Goal: Task Accomplishment & Management: Use online tool/utility

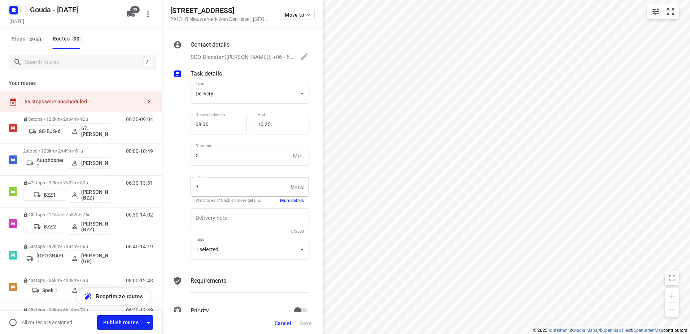
click at [19, 7] on icon "button" at bounding box center [21, 10] width 6 height 6
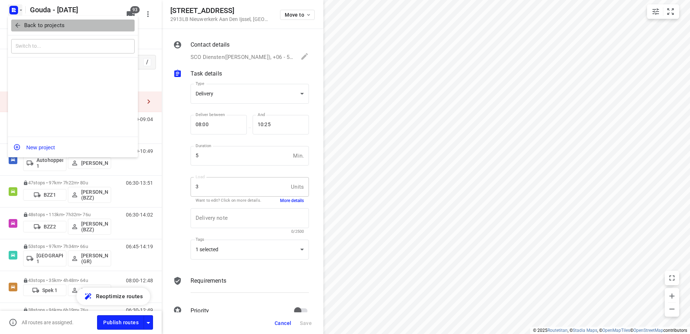
click at [23, 22] on span "Back to projects" at bounding box center [73, 25] width 118 height 8
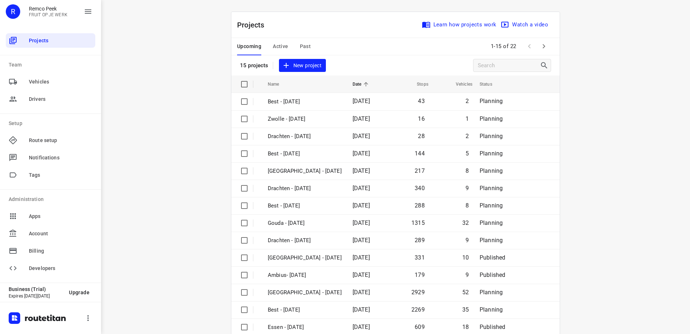
click at [307, 45] on span "Past" at bounding box center [305, 46] width 11 height 9
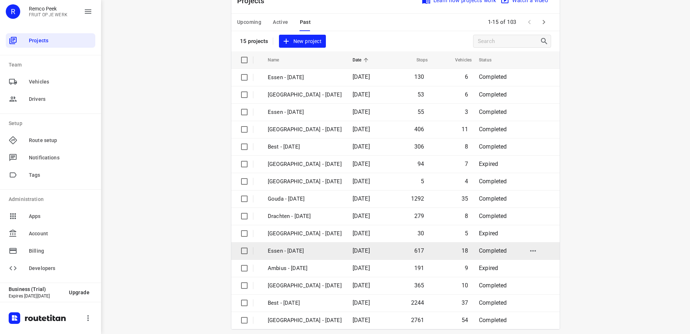
scroll to position [31, 0]
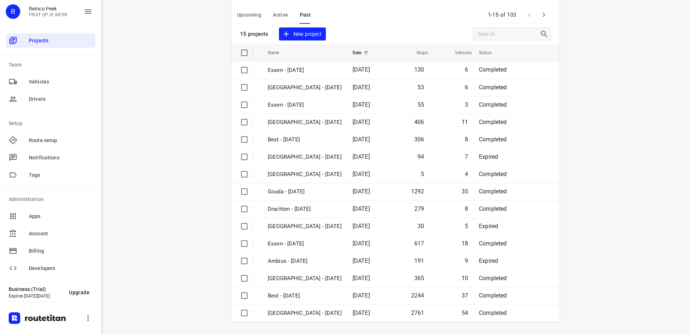
click at [539, 8] on button "button" at bounding box center [544, 15] width 14 height 14
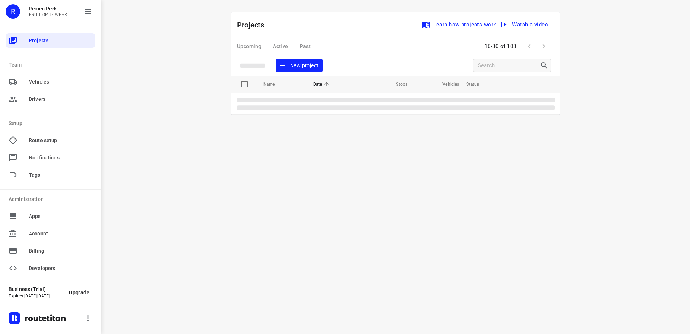
scroll to position [0, 0]
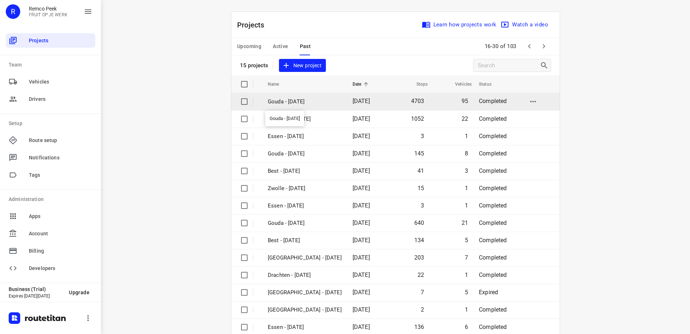
click at [321, 100] on p "Gouda - [DATE]" at bounding box center [305, 101] width 74 height 8
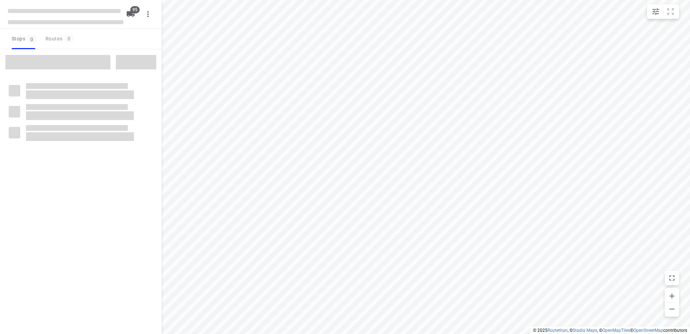
type input "distance"
checkbox input "true"
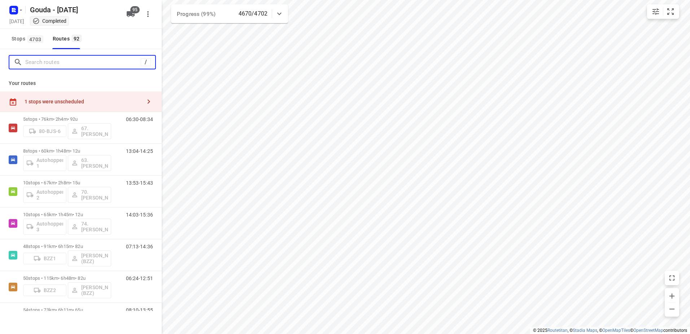
click at [78, 64] on input "Search routes" at bounding box center [83, 62] width 116 height 11
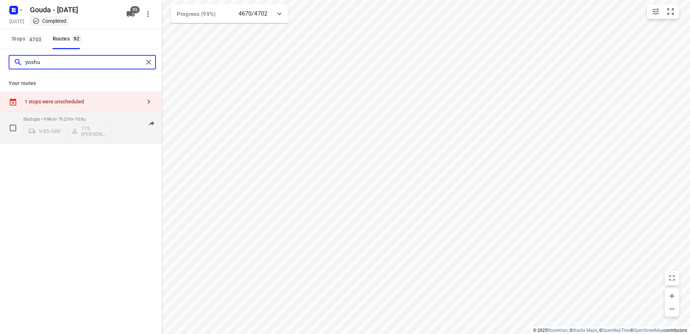
type input "yoshu"
click at [18, 13] on rect "button" at bounding box center [13, 10] width 9 height 9
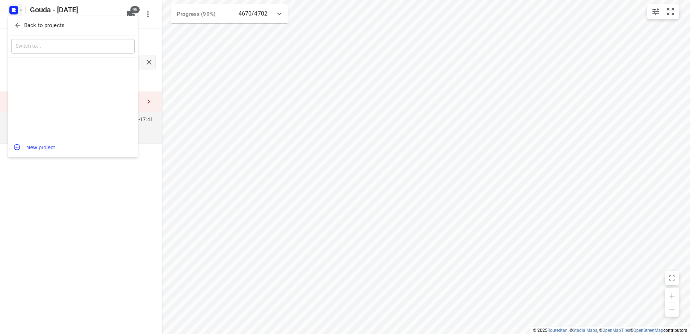
click at [24, 22] on p "Back to projects" at bounding box center [44, 25] width 40 height 8
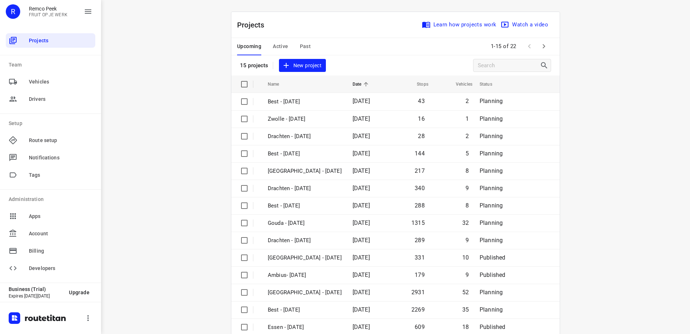
click at [304, 43] on span "Past" at bounding box center [305, 46] width 11 height 9
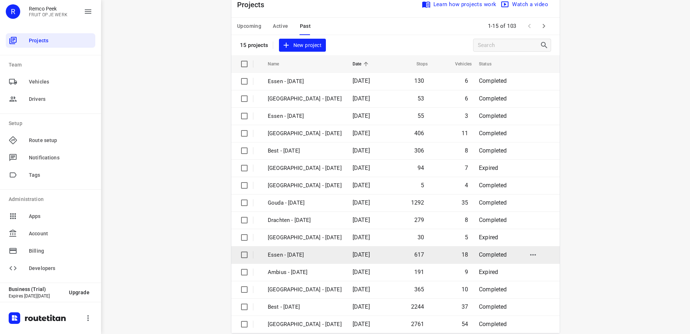
scroll to position [31, 0]
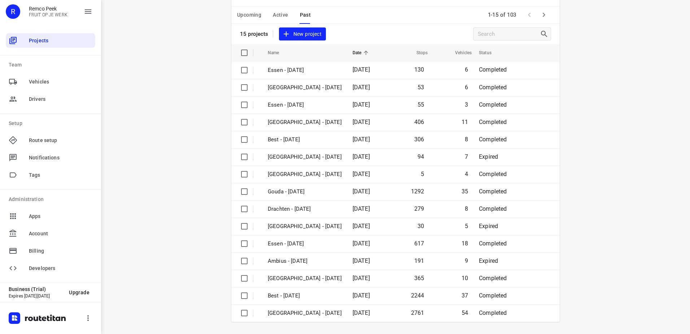
click at [542, 10] on icon "button" at bounding box center [544, 14] width 9 height 9
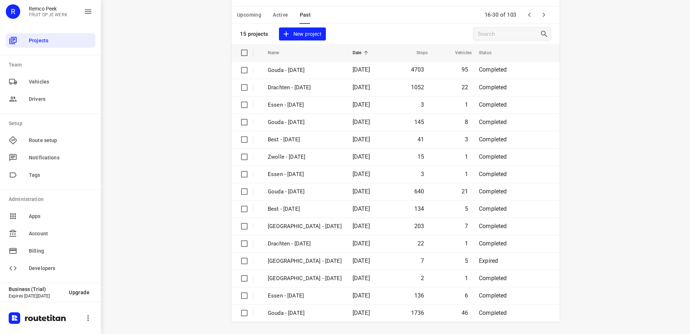
drag, startPoint x: 326, startPoint y: 312, endPoint x: 282, endPoint y: 14, distance: 301.1
click at [282, 14] on div "Projects Learn how projects work Watch a video 15 projects New project Name Dat…" at bounding box center [395, 151] width 328 height 341
click at [281, 15] on span "Active" at bounding box center [280, 14] width 15 height 9
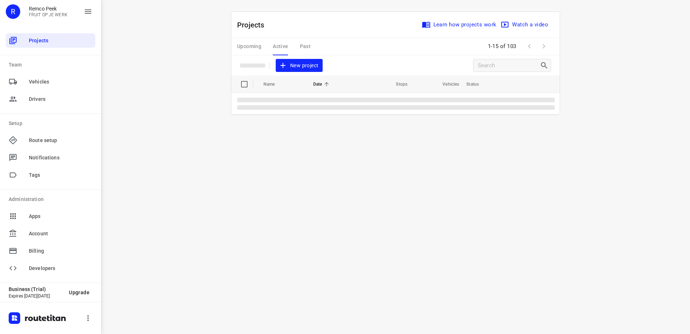
scroll to position [0, 0]
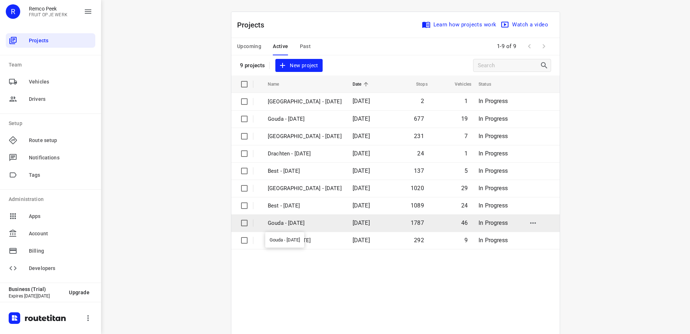
click at [310, 220] on p "Gouda - [DATE]" at bounding box center [305, 223] width 74 height 8
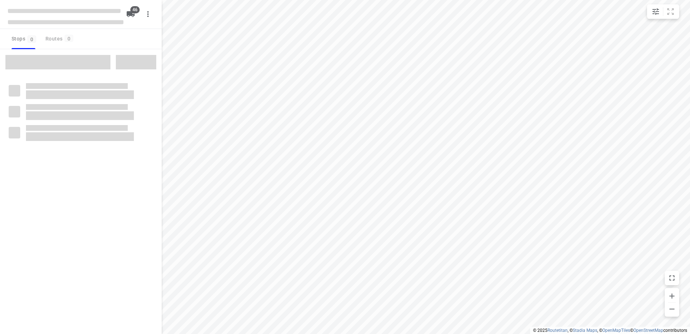
type input "distance"
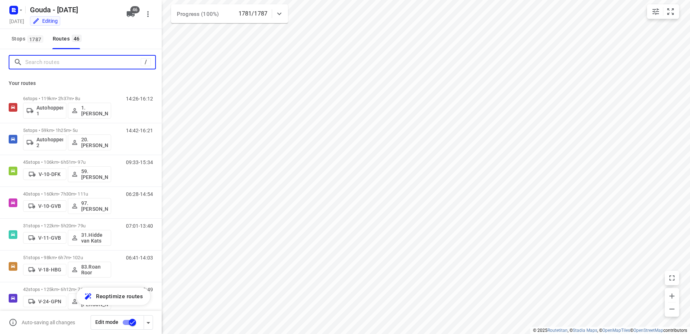
click at [66, 63] on input "Search routes" at bounding box center [83, 62] width 116 height 11
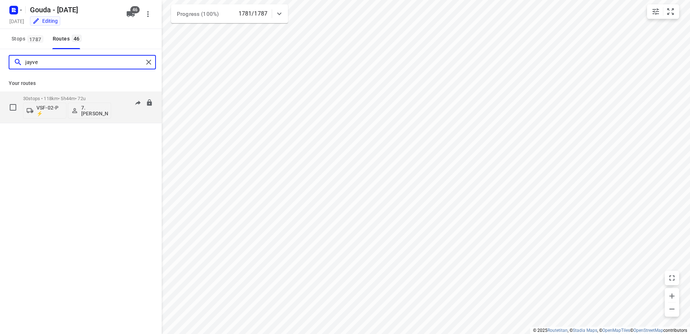
type input "jayve"
click at [82, 98] on p "30 stops • 118km • 5h44m • 72u" at bounding box center [67, 98] width 88 height 5
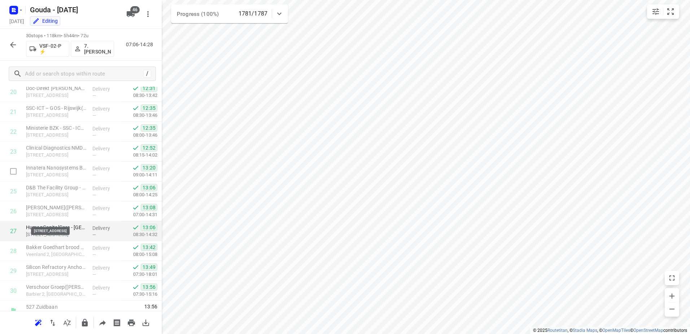
scroll to position [428, 0]
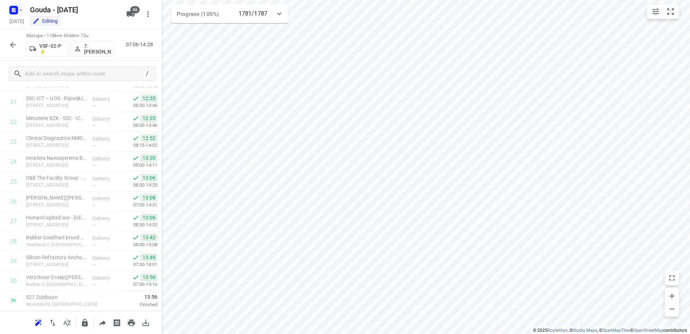
click at [9, 13] on icon "button" at bounding box center [14, 10] width 12 height 12
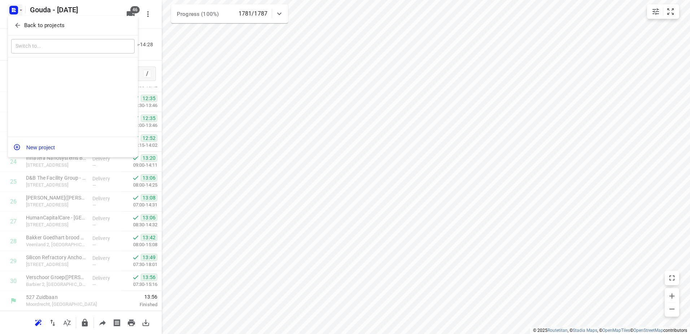
click at [17, 27] on icon "button" at bounding box center [17, 25] width 5 height 5
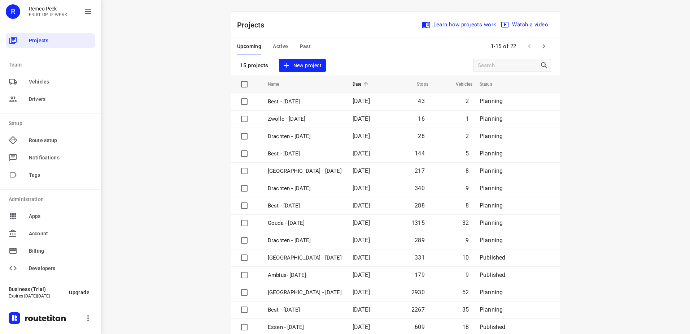
click at [284, 49] on span "Active" at bounding box center [280, 46] width 15 height 9
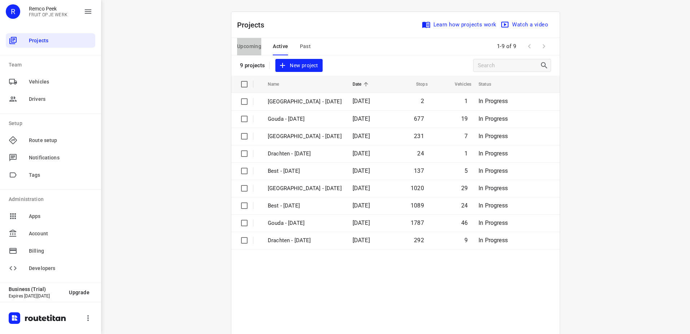
click at [244, 40] on button "Upcoming" at bounding box center [249, 46] width 24 height 17
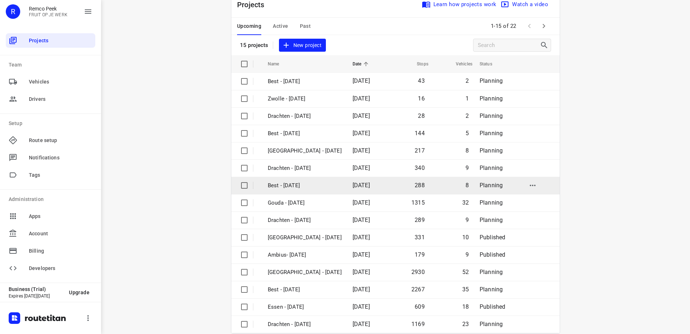
scroll to position [31, 0]
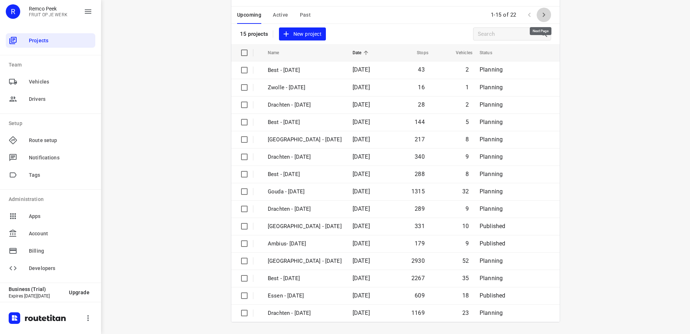
click at [541, 17] on icon "button" at bounding box center [544, 14] width 9 height 9
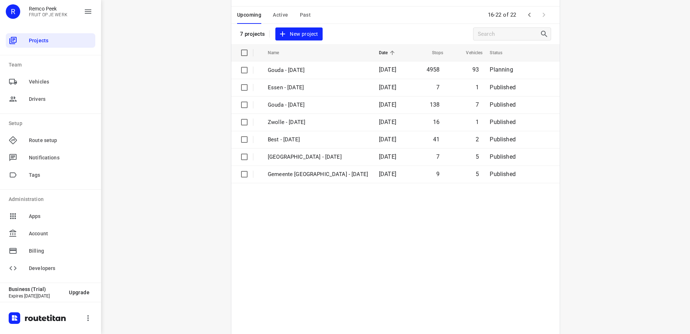
scroll to position [0, 0]
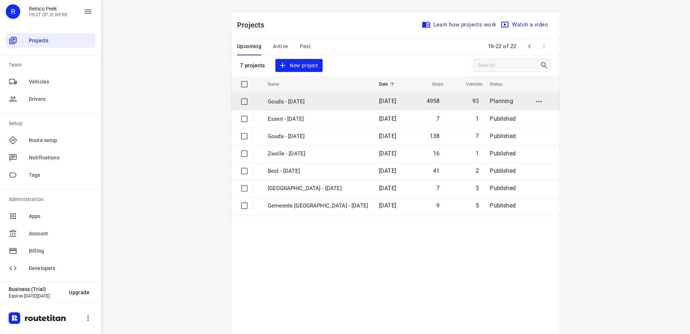
click at [319, 97] on p "Gouda - [DATE]" at bounding box center [318, 101] width 100 height 8
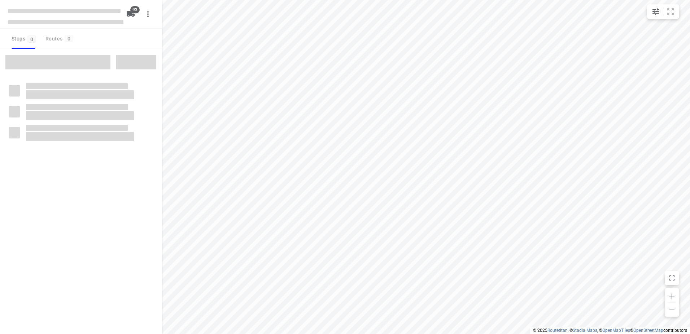
type input "distance"
